Goal: Navigation & Orientation: Understand site structure

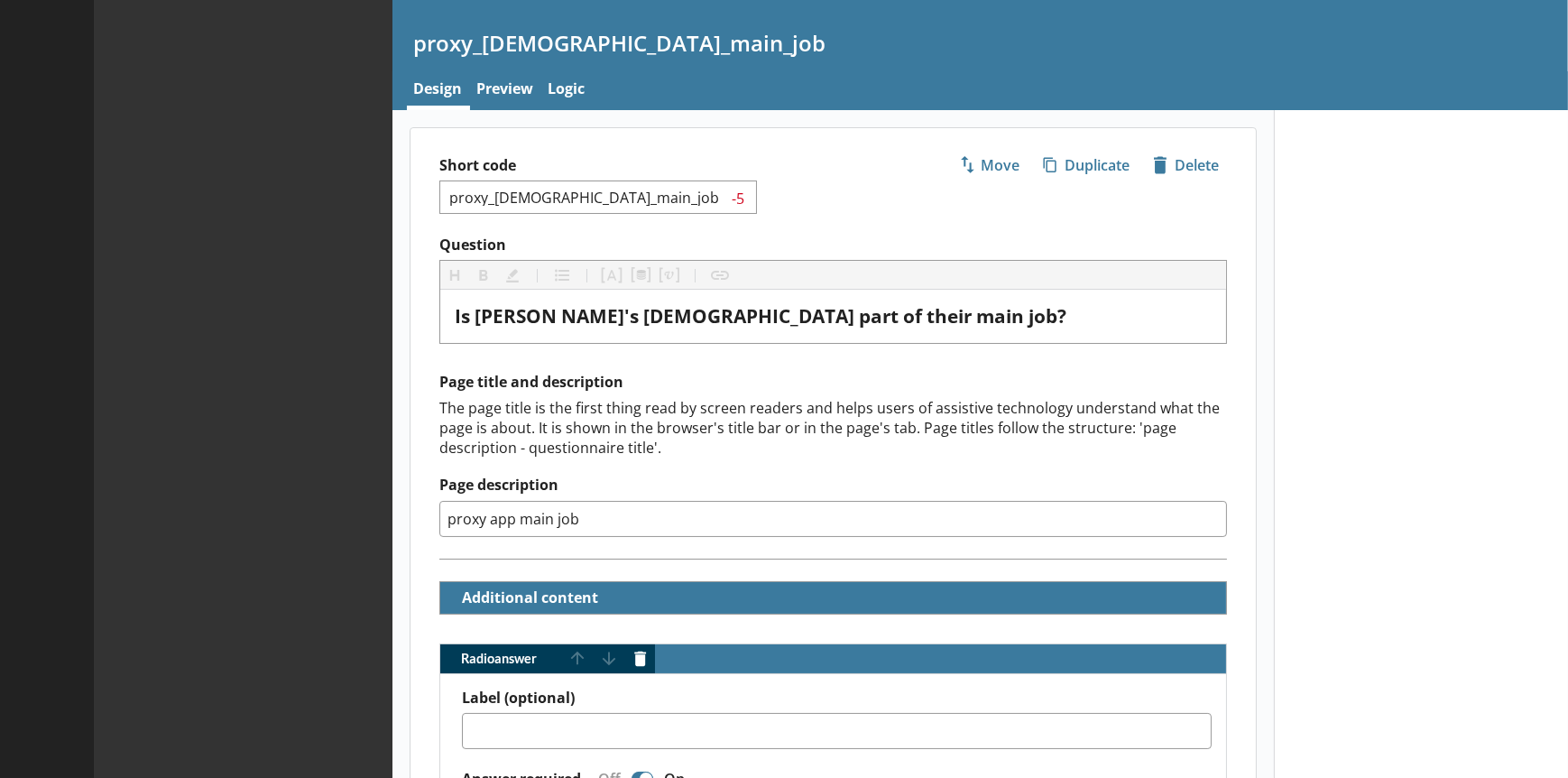
type textarea "x"
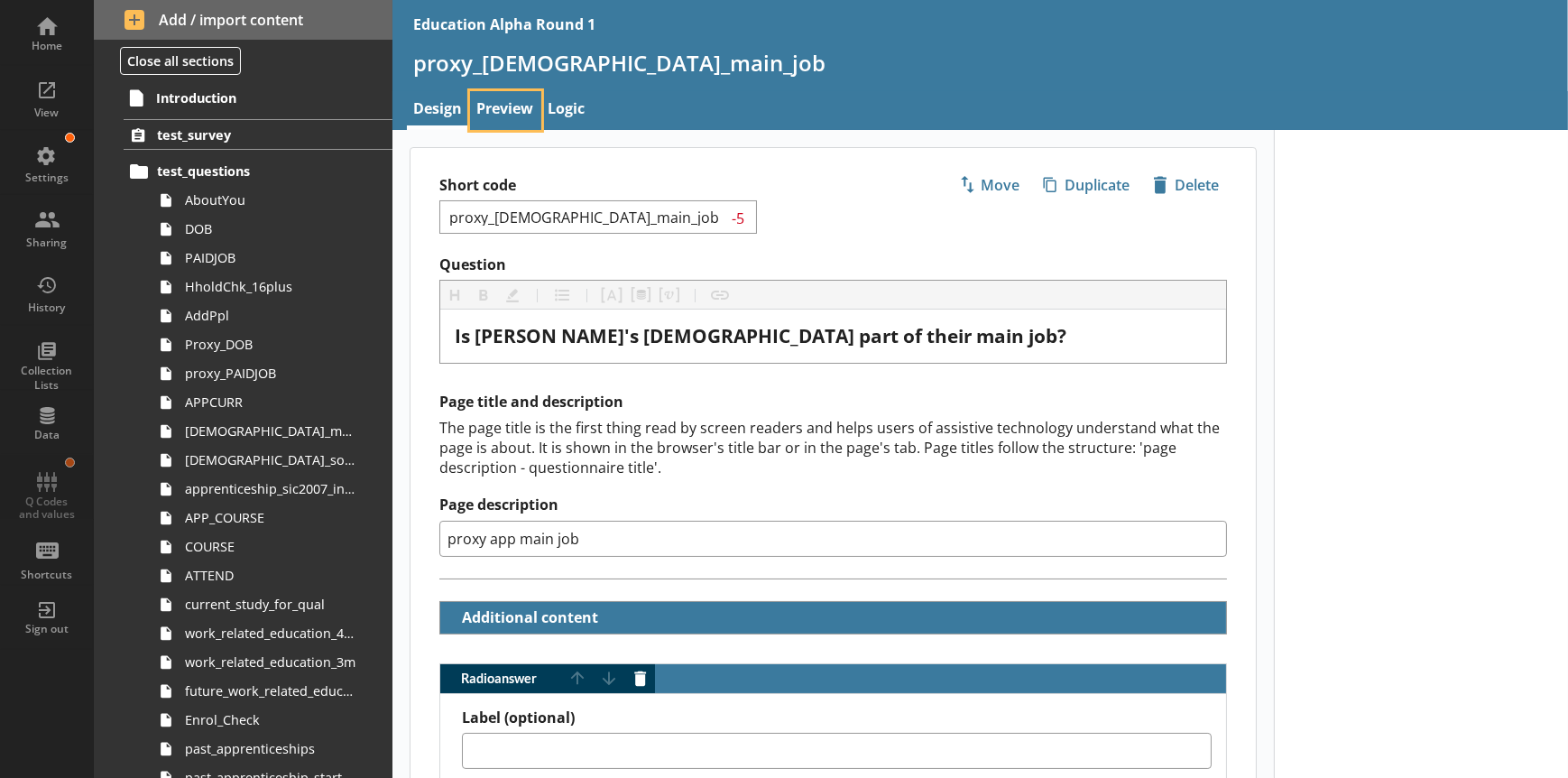
click at [483, 113] on link "Preview" at bounding box center [505, 110] width 71 height 39
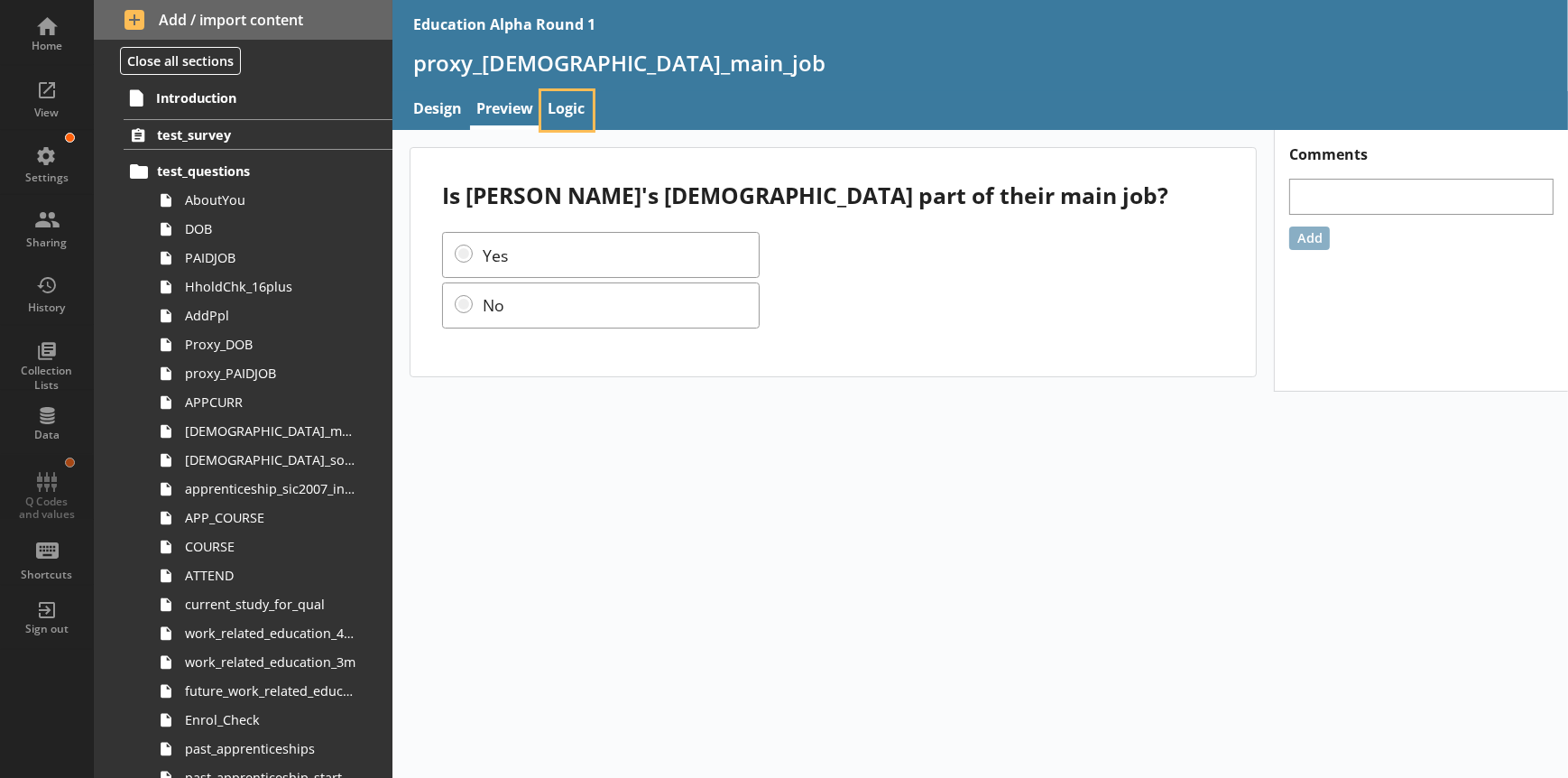
click at [561, 105] on link "Logic" at bounding box center [567, 110] width 52 height 39
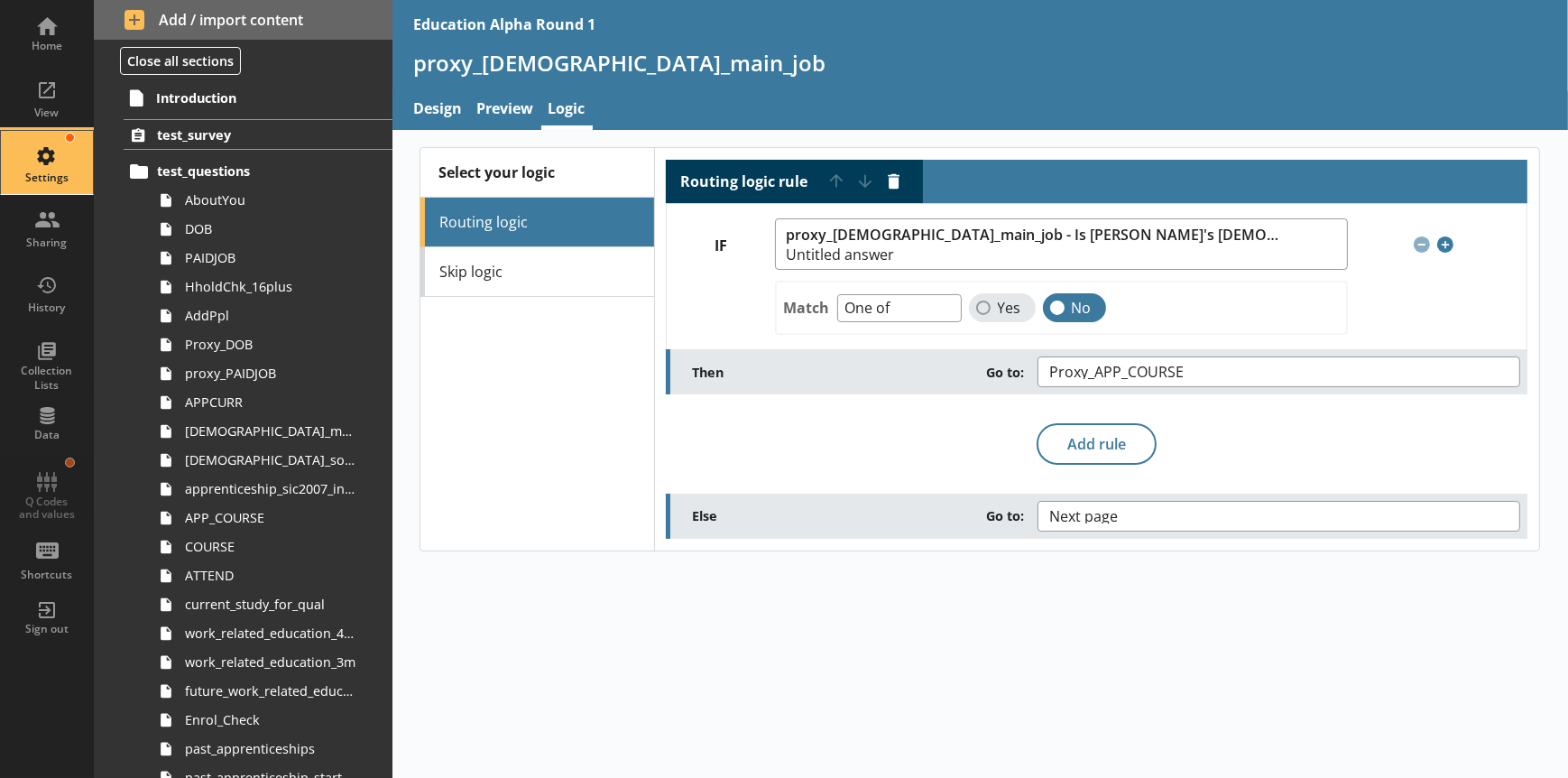
click at [29, 152] on div "Settings" at bounding box center [47, 162] width 64 height 64
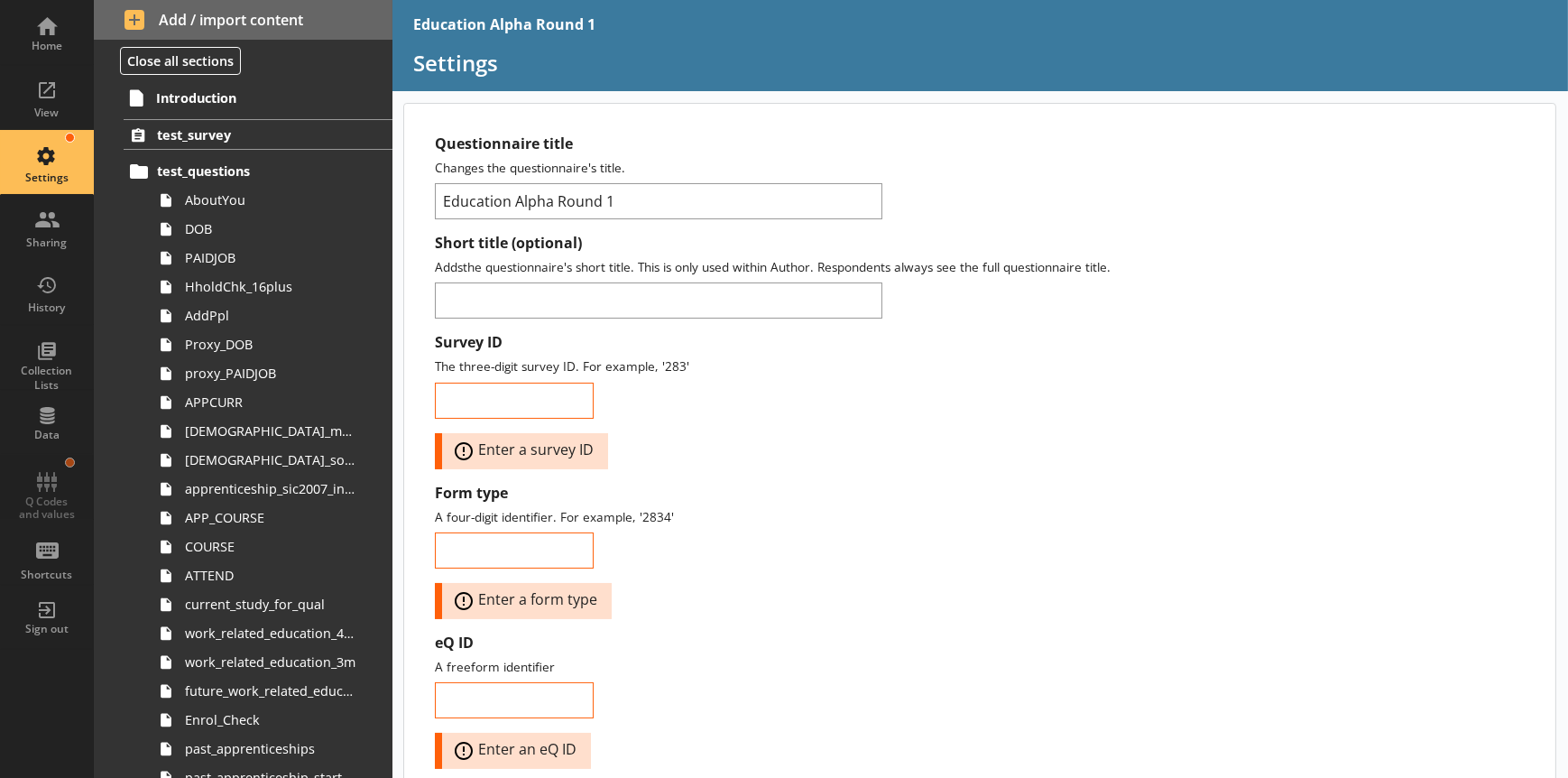
click at [36, 493] on div "Home View Settings Sharing History Collection Lists Data Q Codes and values Sho…" at bounding box center [47, 324] width 94 height 650
click at [60, 468] on div "Home View Settings Sharing History Collection Lists Data Q Codes and values Sho…" at bounding box center [47, 324] width 94 height 650
click at [55, 427] on div "Data" at bounding box center [47, 434] width 64 height 15
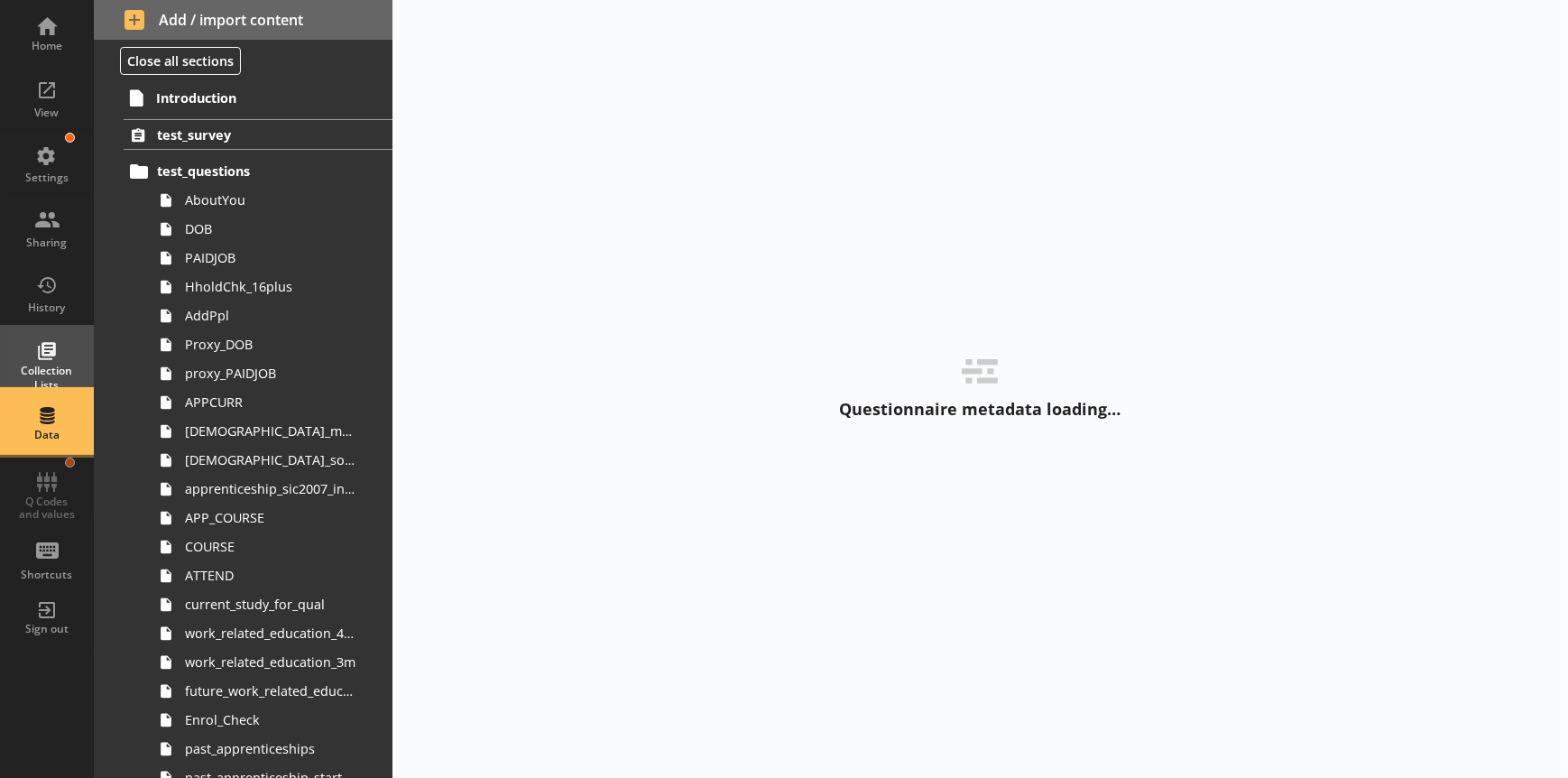
select select "Text_Optional"
select select "Date"
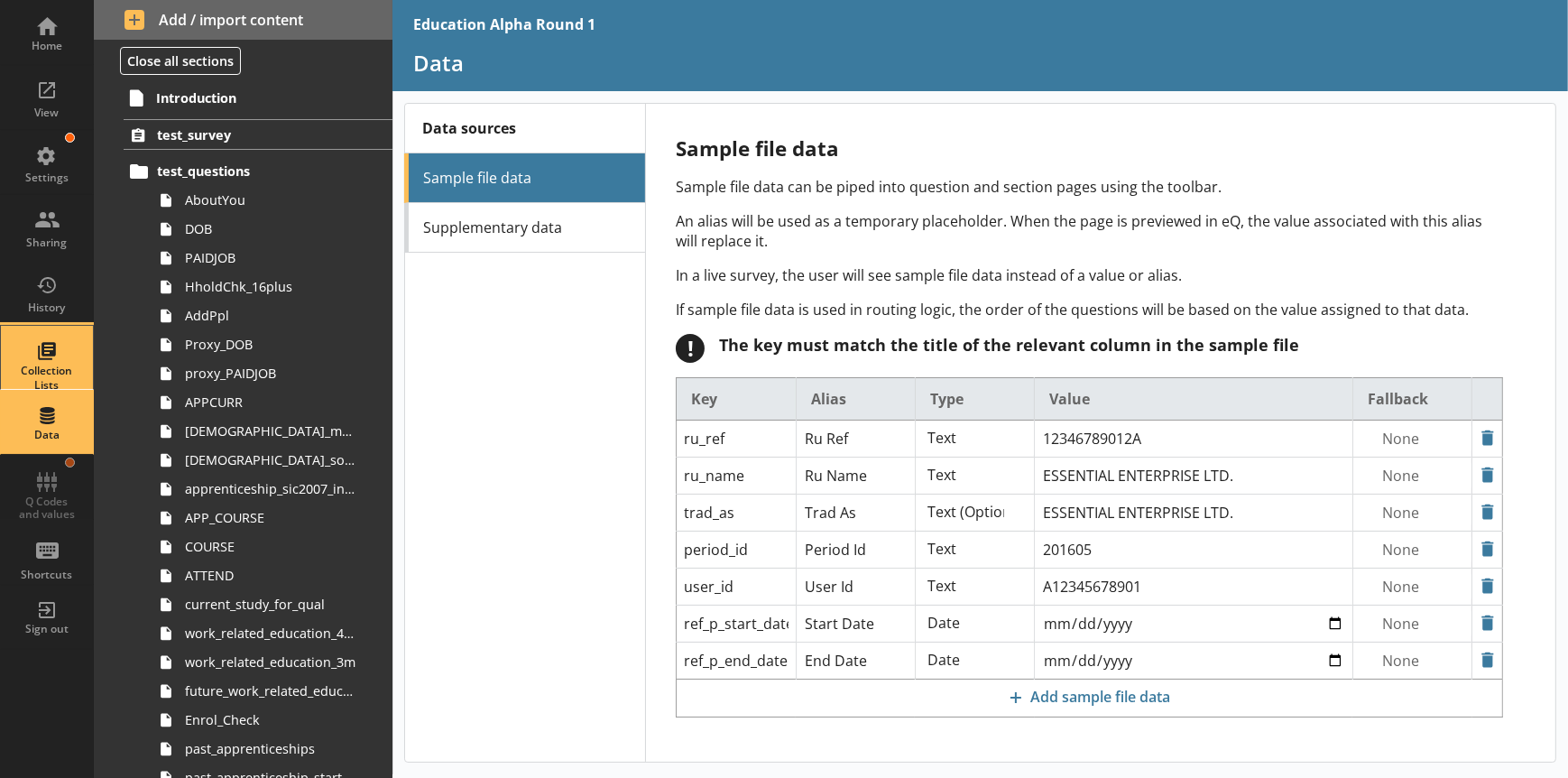
click at [50, 360] on div "Collection Lists" at bounding box center [47, 357] width 64 height 64
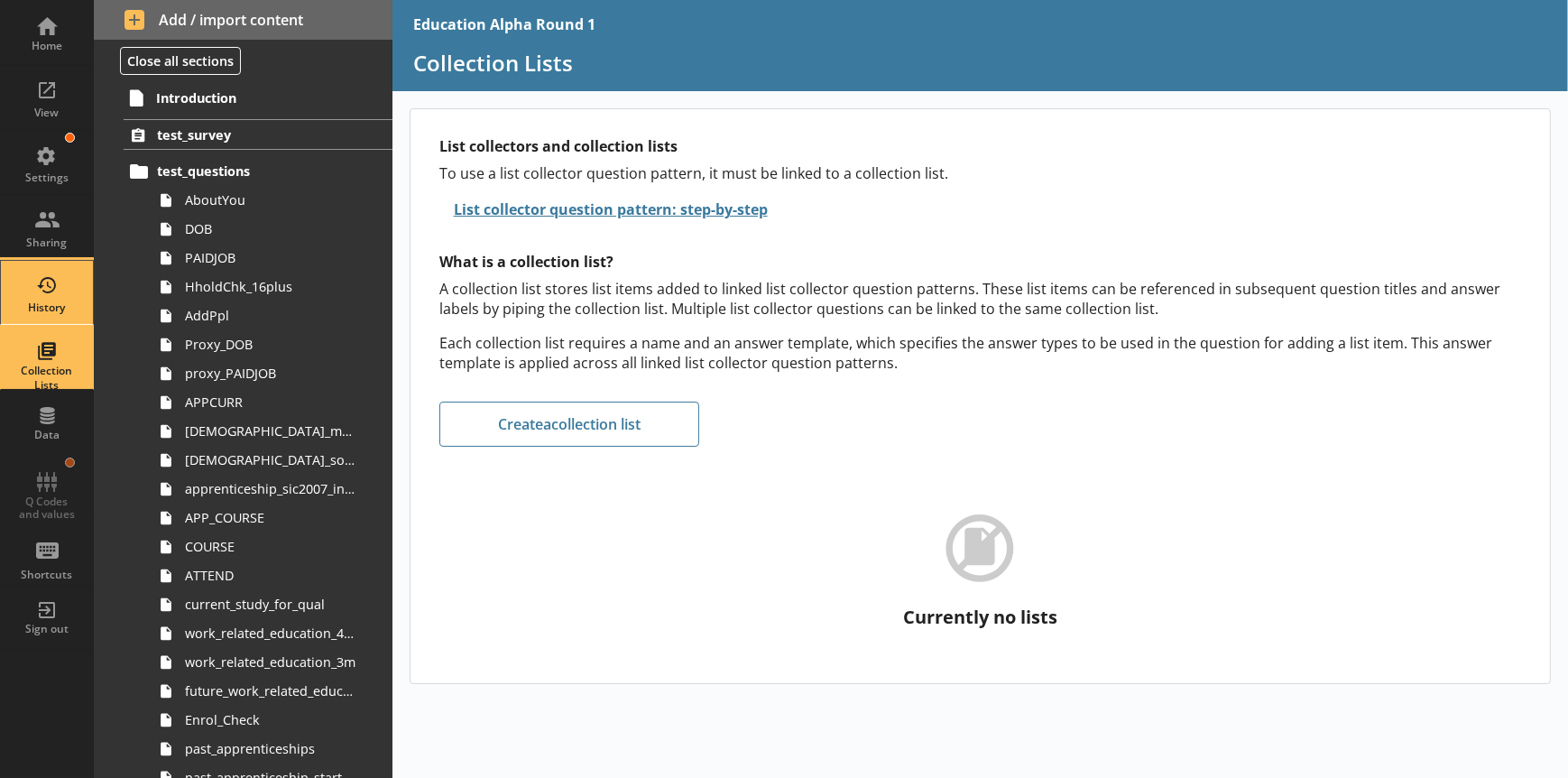
click at [55, 300] on div "History" at bounding box center [47, 307] width 64 height 15
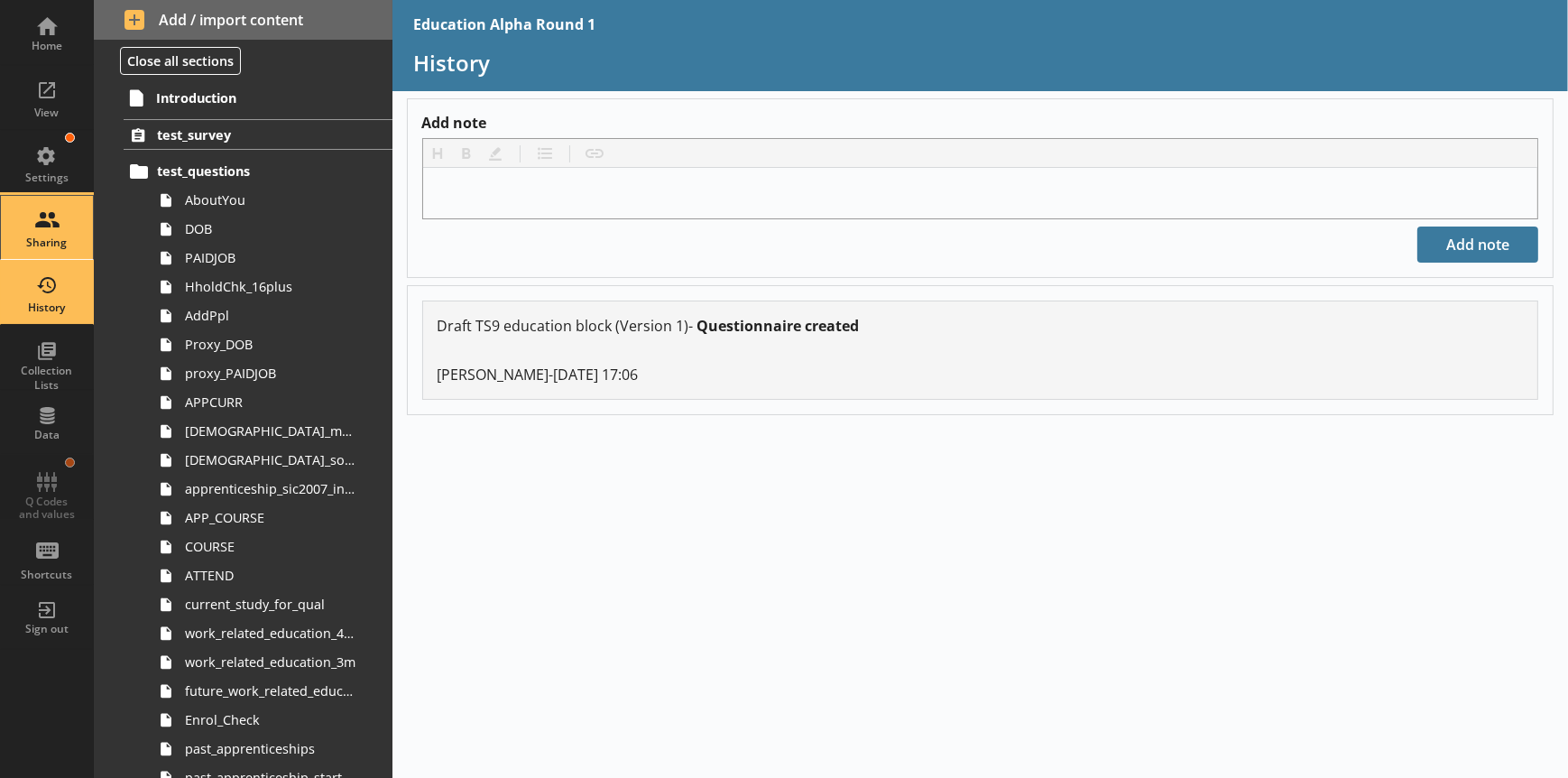
click at [38, 206] on div "Sharing" at bounding box center [47, 227] width 64 height 64
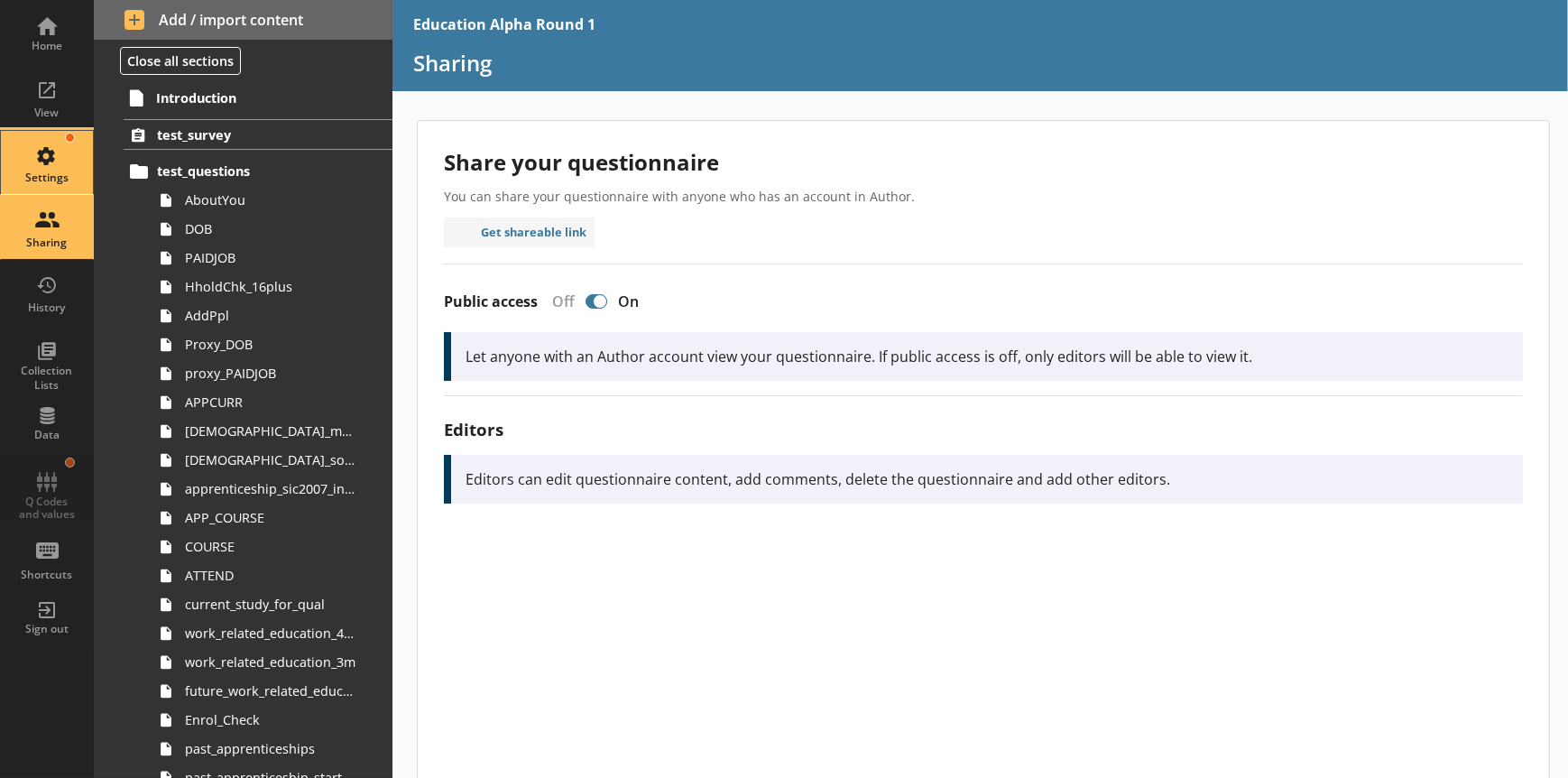
click at [37, 130] on link "Settings" at bounding box center [47, 162] width 94 height 65
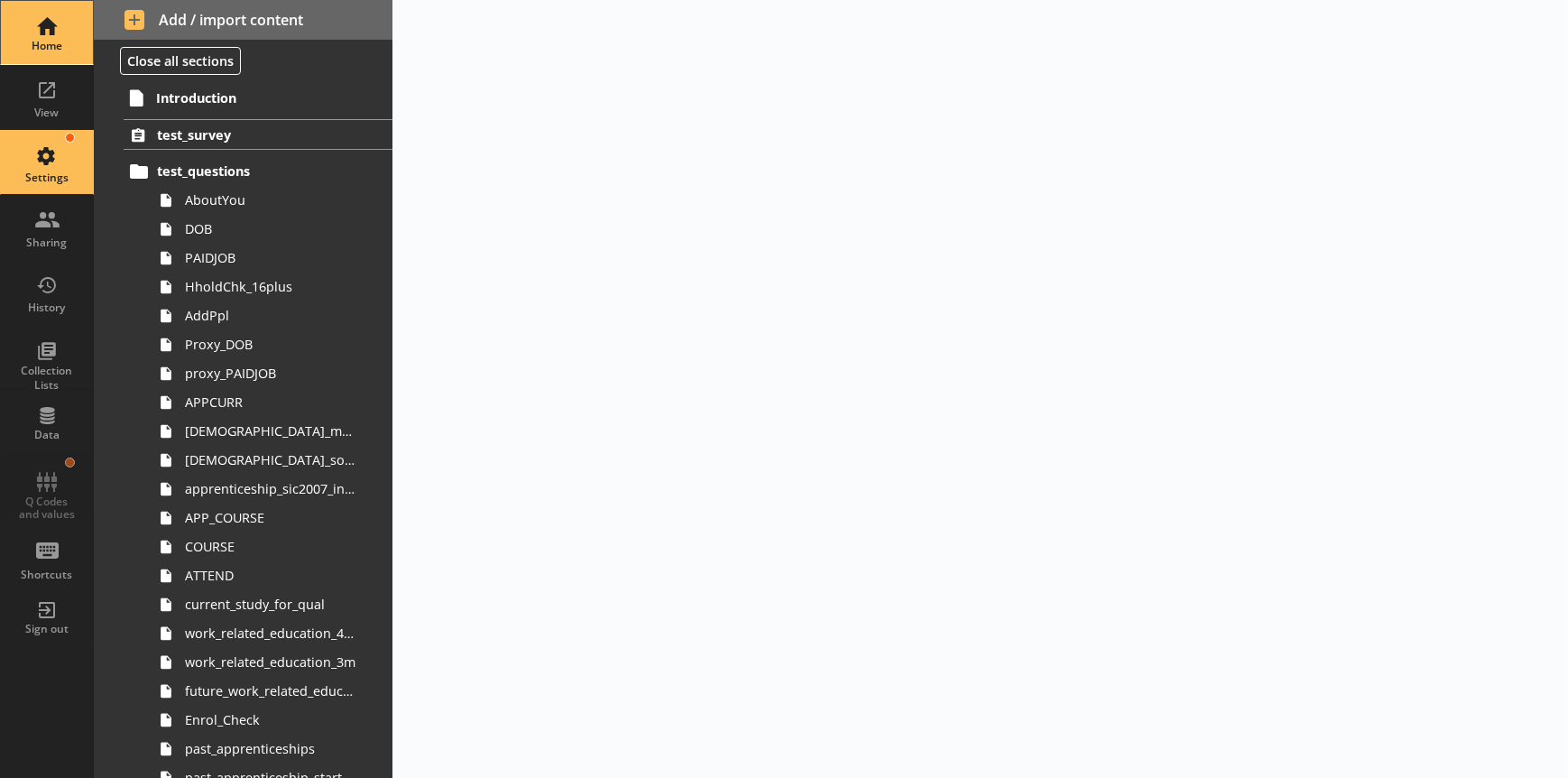
click at [48, 31] on div "Home" at bounding box center [47, 32] width 64 height 64
